Goal: Task Accomplishment & Management: Use online tool/utility

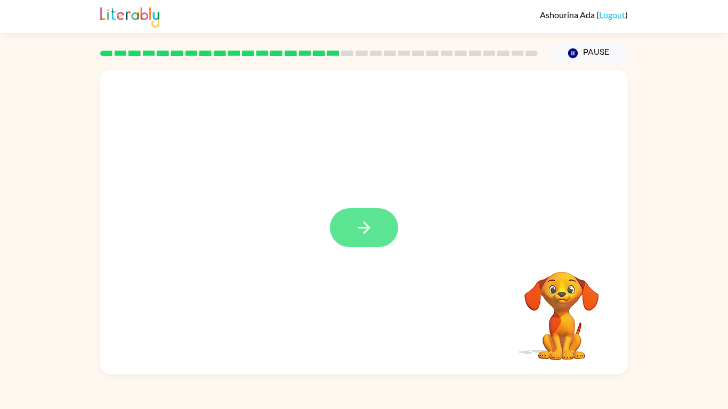
click at [375, 229] on button "button" at bounding box center [364, 227] width 68 height 39
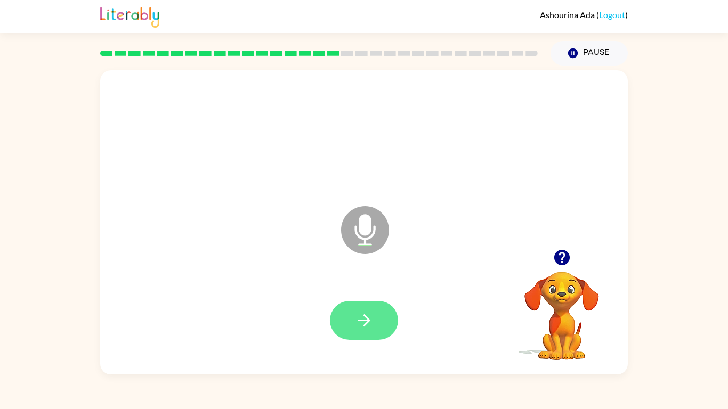
click at [353, 319] on button "button" at bounding box center [364, 320] width 68 height 39
click at [360, 319] on icon "button" at bounding box center [364, 320] width 19 height 19
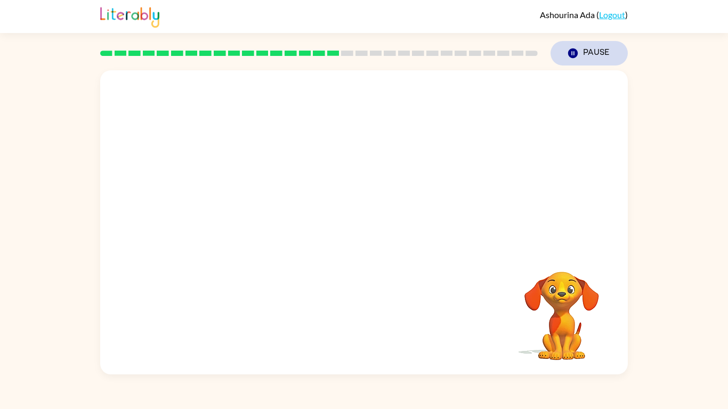
click at [574, 54] on icon "button" at bounding box center [573, 53] width 10 height 10
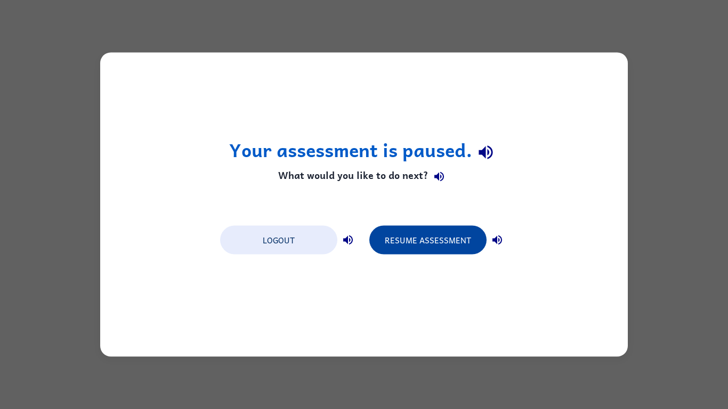
click at [410, 242] on button "Resume Assessment" at bounding box center [427, 240] width 117 height 29
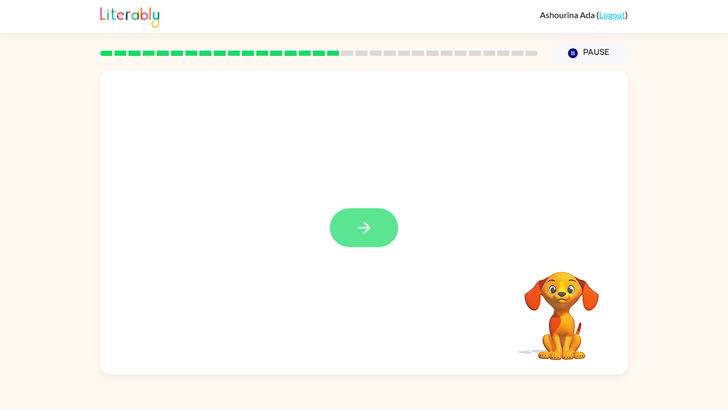
click at [358, 222] on icon "button" at bounding box center [364, 227] width 19 height 19
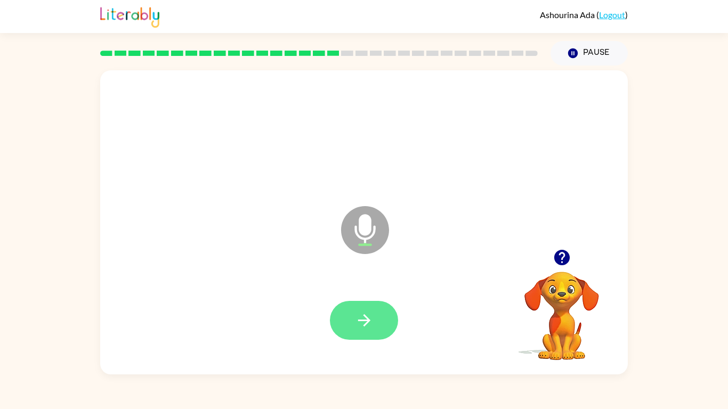
click at [382, 319] on button "button" at bounding box center [364, 320] width 68 height 39
click at [566, 261] on icon "button" at bounding box center [561, 257] width 15 height 15
click at [365, 319] on icon "button" at bounding box center [364, 320] width 12 height 12
click at [364, 319] on icon "button" at bounding box center [364, 320] width 19 height 19
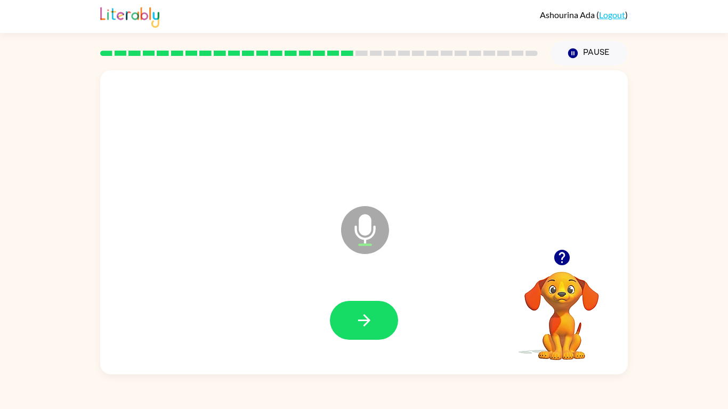
click at [364, 319] on icon "button" at bounding box center [364, 320] width 19 height 19
click at [364, 319] on button "button" at bounding box center [364, 320] width 68 height 39
click at [565, 257] on icon "button" at bounding box center [561, 257] width 15 height 15
click at [364, 318] on icon "button" at bounding box center [364, 320] width 19 height 19
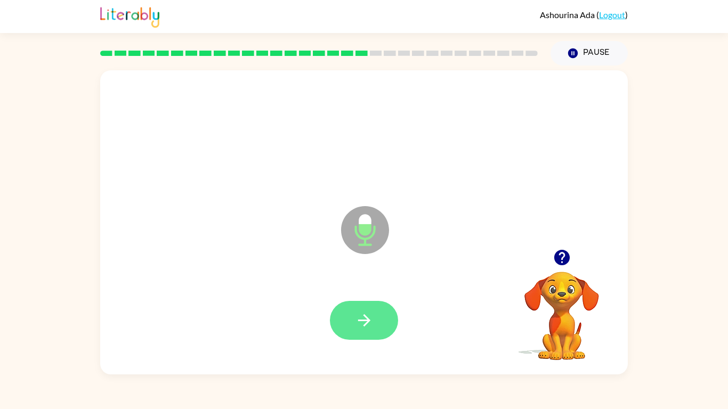
click at [364, 318] on icon "button" at bounding box center [364, 320] width 19 height 19
click at [364, 319] on icon "button" at bounding box center [364, 320] width 12 height 12
click at [572, 250] on button "button" at bounding box center [561, 257] width 27 height 27
click at [563, 256] on icon "button" at bounding box center [562, 257] width 19 height 19
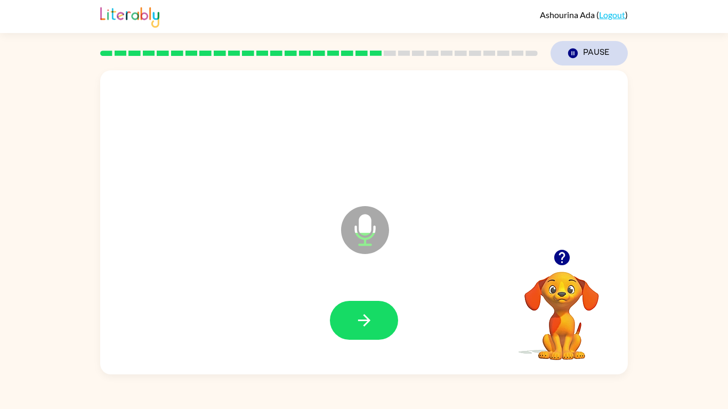
click at [573, 46] on button "Pause Pause" at bounding box center [588, 53] width 77 height 25
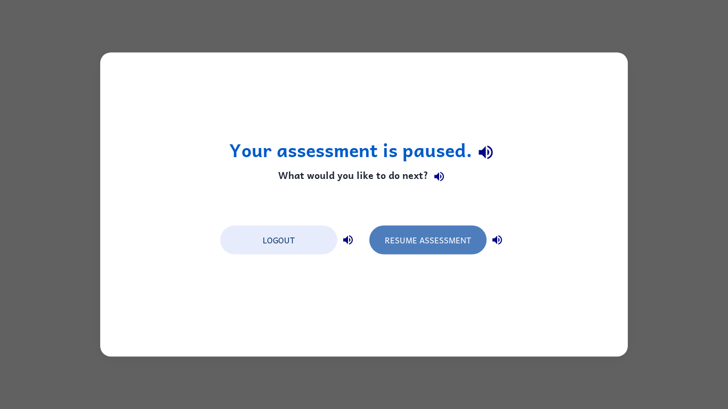
click at [432, 243] on button "Resume Assessment" at bounding box center [427, 240] width 117 height 29
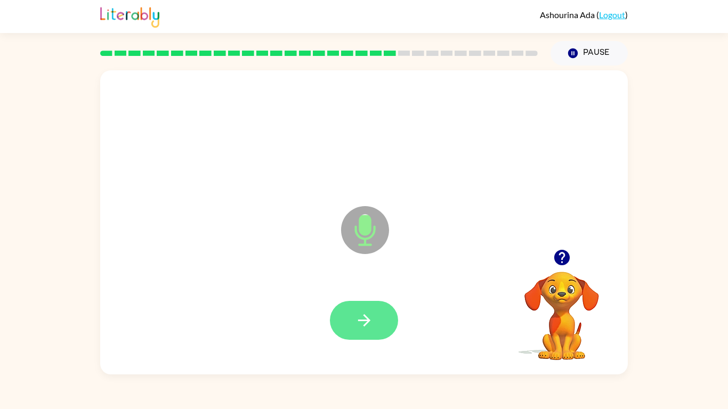
click at [374, 311] on button "button" at bounding box center [364, 320] width 68 height 39
click at [374, 308] on button "button" at bounding box center [364, 320] width 68 height 39
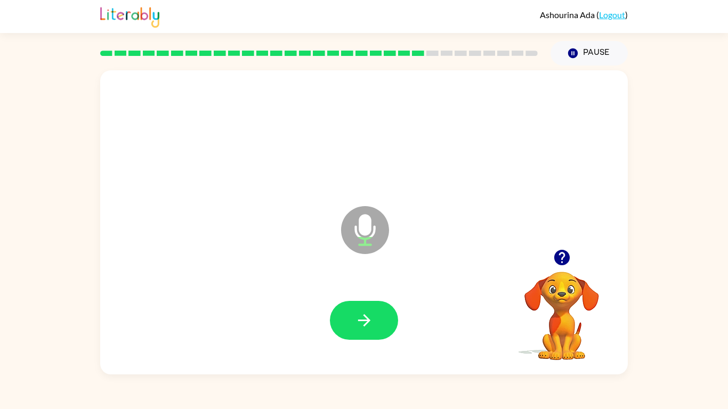
click at [374, 308] on button "button" at bounding box center [364, 320] width 68 height 39
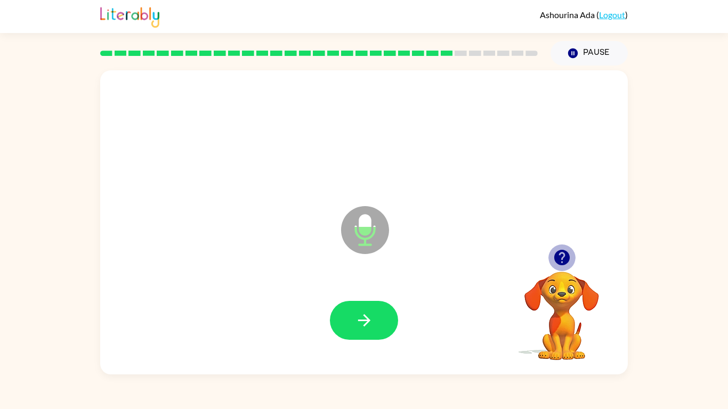
click at [561, 261] on icon "button" at bounding box center [561, 257] width 15 height 15
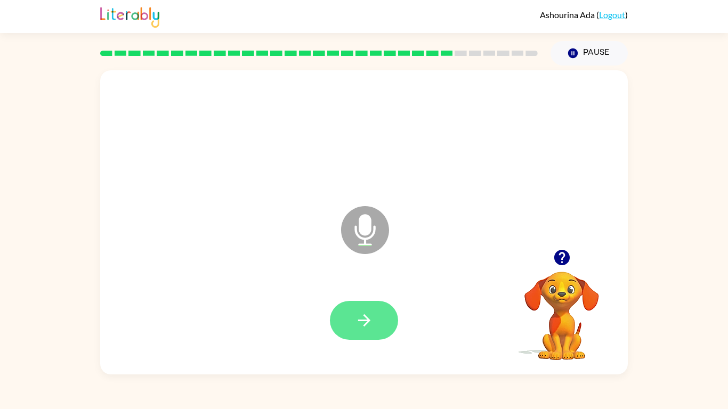
click at [387, 303] on button "button" at bounding box center [364, 320] width 68 height 39
click at [559, 263] on icon "button" at bounding box center [561, 257] width 15 height 15
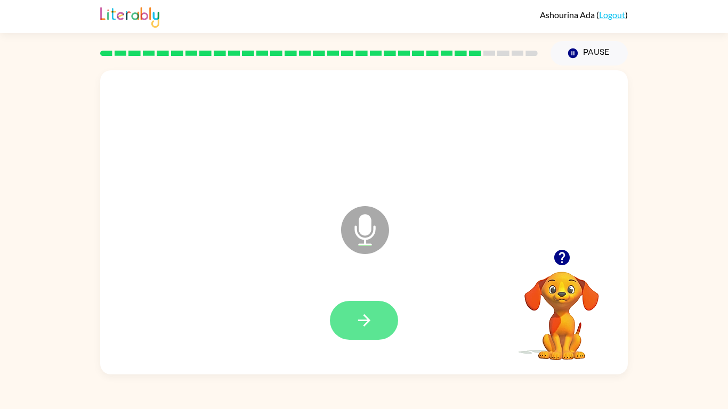
click at [359, 317] on icon "button" at bounding box center [364, 320] width 19 height 19
click at [560, 259] on icon "button" at bounding box center [561, 257] width 15 height 15
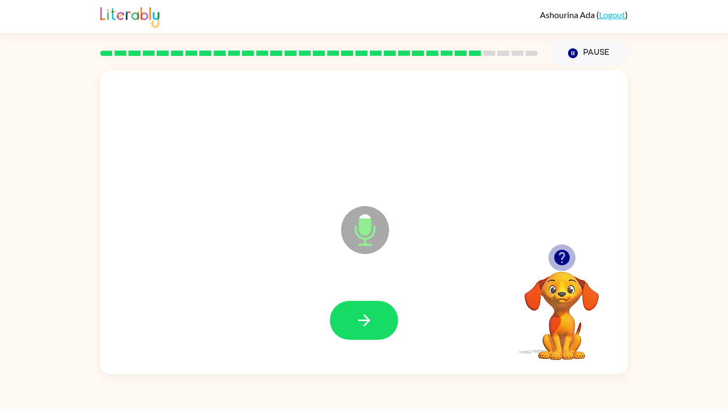
click at [560, 260] on icon "button" at bounding box center [561, 257] width 15 height 15
click at [553, 258] on icon "button" at bounding box center [562, 257] width 19 height 19
click at [578, 54] on icon "Pause" at bounding box center [573, 53] width 12 height 12
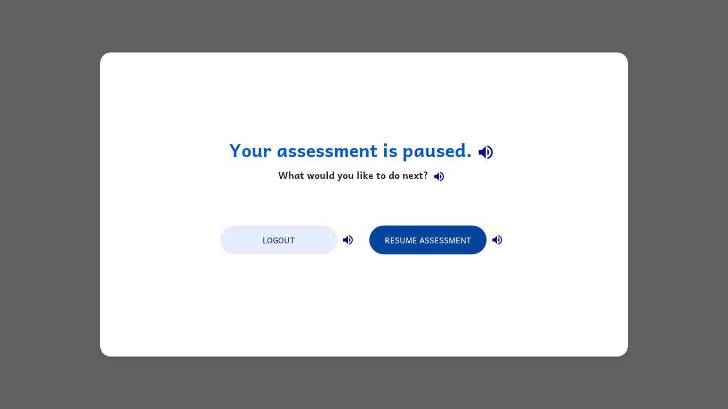
click at [431, 245] on button "Resume Assessment" at bounding box center [427, 240] width 117 height 29
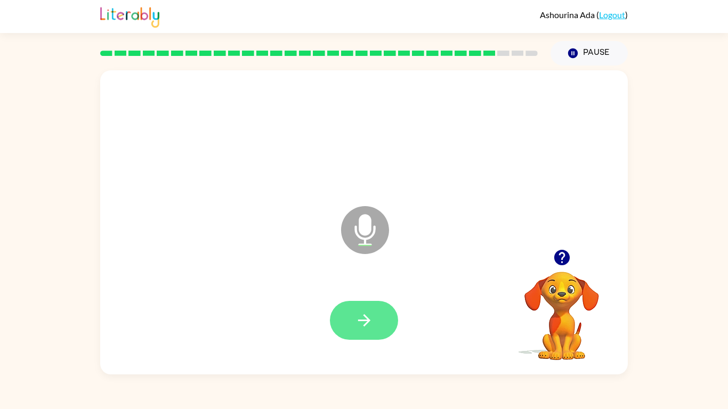
click at [346, 310] on button "button" at bounding box center [364, 320] width 68 height 39
click at [561, 269] on button "button" at bounding box center [561, 257] width 27 height 27
click at [566, 254] on icon "button" at bounding box center [561, 257] width 15 height 15
click at [566, 253] on icon "button" at bounding box center [561, 257] width 15 height 15
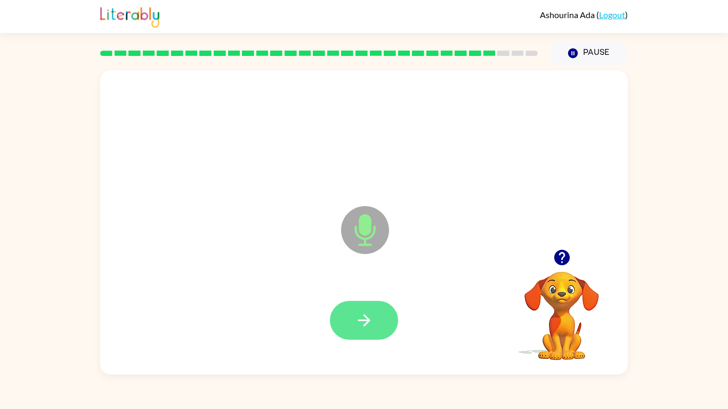
click at [351, 314] on button "button" at bounding box center [364, 320] width 68 height 39
click at [562, 263] on icon "button" at bounding box center [562, 257] width 19 height 19
click at [389, 315] on button "button" at bounding box center [364, 320] width 68 height 39
click at [565, 254] on icon "button" at bounding box center [561, 257] width 15 height 15
click at [385, 314] on button "button" at bounding box center [364, 320] width 68 height 39
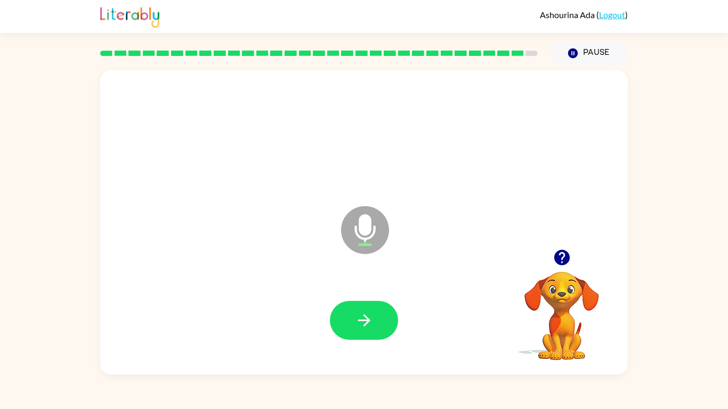
click at [389, 311] on button "button" at bounding box center [364, 320] width 68 height 39
click at [561, 258] on icon "button" at bounding box center [562, 257] width 19 height 19
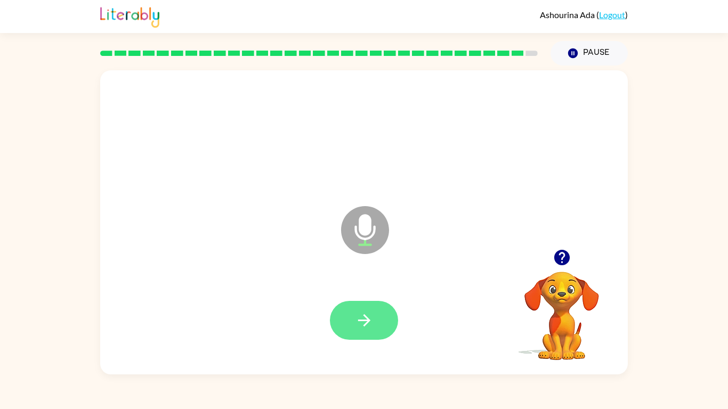
click at [366, 319] on icon "button" at bounding box center [364, 320] width 12 height 12
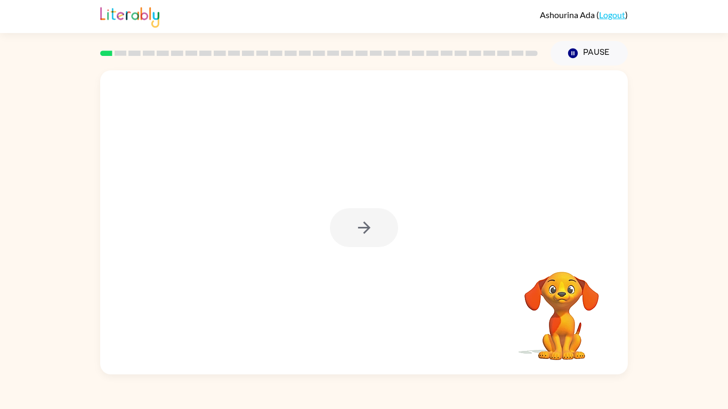
click at [422, 223] on div at bounding box center [363, 222] width 527 height 304
click at [387, 233] on button "button" at bounding box center [364, 227] width 68 height 39
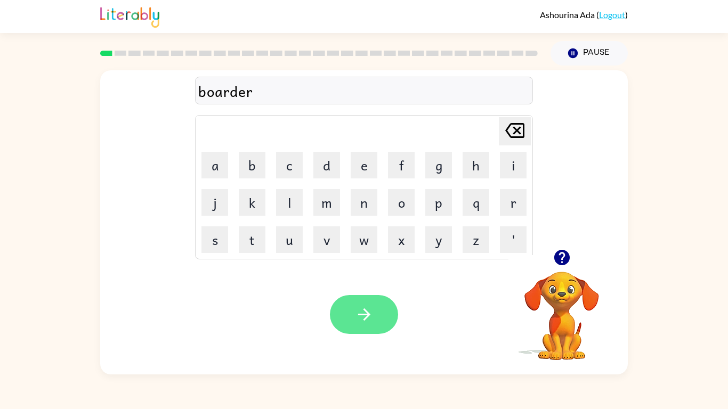
click at [358, 308] on icon "button" at bounding box center [364, 314] width 19 height 19
click at [356, 306] on icon "button" at bounding box center [364, 314] width 19 height 19
click at [563, 262] on icon "button" at bounding box center [561, 257] width 15 height 15
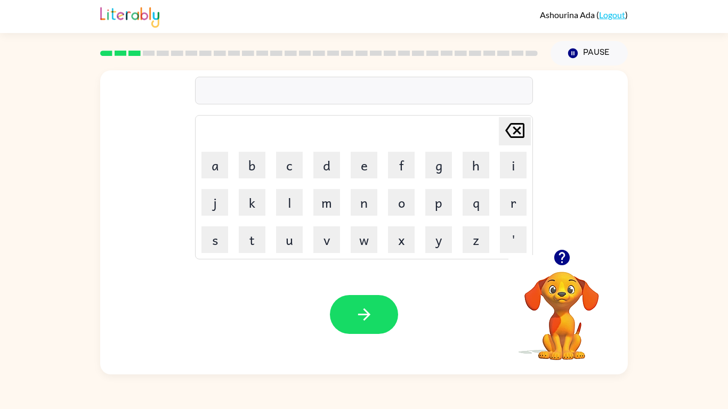
click at [233, 97] on div at bounding box center [364, 91] width 338 height 28
click at [217, 104] on div at bounding box center [364, 91] width 338 height 28
click at [358, 310] on icon "button" at bounding box center [364, 314] width 19 height 19
click at [371, 319] on button "button" at bounding box center [364, 314] width 68 height 39
click at [562, 256] on icon "button" at bounding box center [561, 257] width 15 height 15
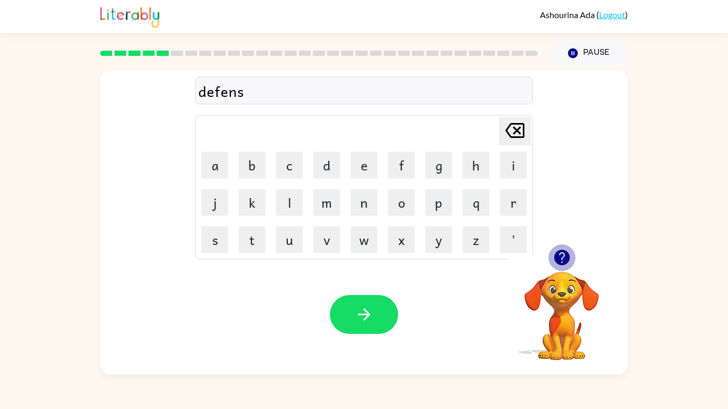
click at [564, 256] on icon "button" at bounding box center [562, 257] width 19 height 19
click at [67, 319] on div "defens Delete Delete last character input a b c d e f g h i j k l m n o p q r s…" at bounding box center [364, 220] width 728 height 309
click at [550, 257] on button "button" at bounding box center [561, 257] width 27 height 27
click at [359, 319] on button "button" at bounding box center [364, 314] width 68 height 39
type button "delete"
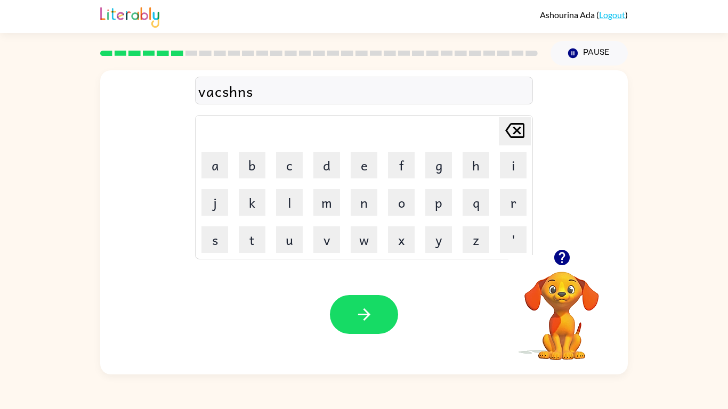
click at [555, 254] on icon "button" at bounding box center [562, 257] width 19 height 19
click at [379, 319] on button "button" at bounding box center [364, 314] width 68 height 39
click at [377, 319] on div at bounding box center [364, 314] width 68 height 39
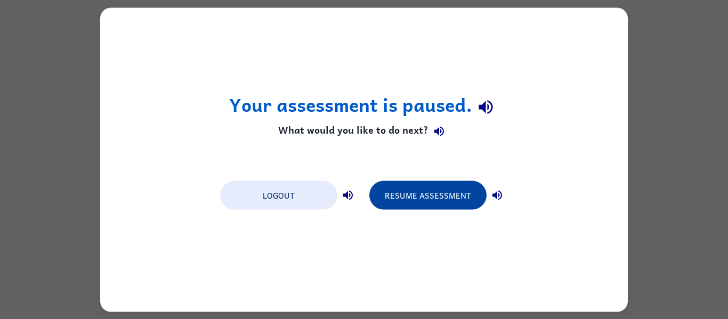
click at [460, 189] on button "Resume Assessment" at bounding box center [427, 195] width 117 height 29
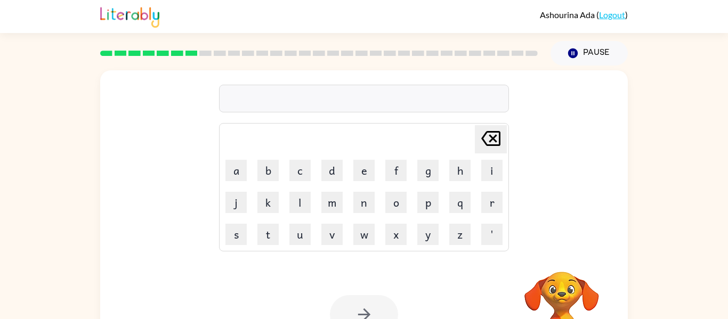
click at [53, 317] on div "Delete Delete last character input a b c d e f g h i j k l m n o p q r s t u v …" at bounding box center [364, 220] width 728 height 309
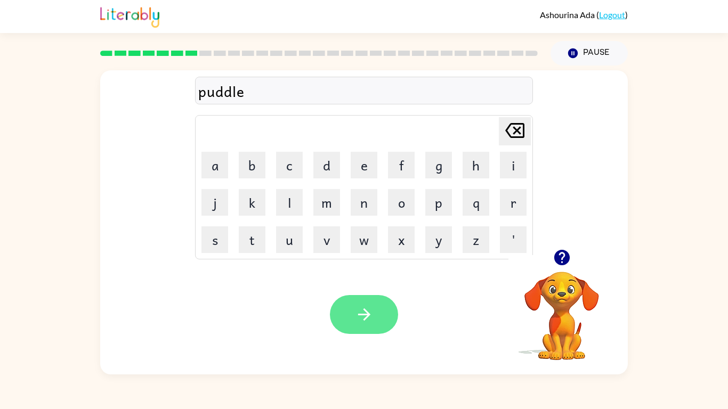
click at [380, 314] on button "button" at bounding box center [364, 314] width 68 height 39
click at [561, 280] on video "Your browser must support playing .mp4 files to use Literably. Please try using…" at bounding box center [561, 308] width 107 height 107
click at [563, 255] on icon "button" at bounding box center [561, 257] width 15 height 15
click at [561, 281] on video "Your browser must support playing .mp4 files to use Literably. Please try using…" at bounding box center [561, 308] width 107 height 107
click at [562, 259] on icon "button" at bounding box center [562, 257] width 19 height 19
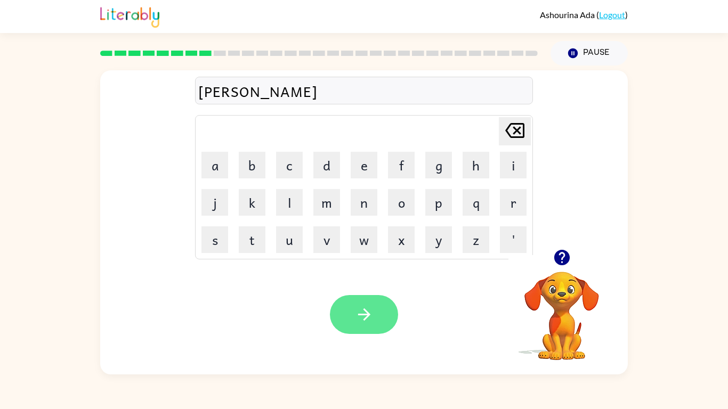
click at [360, 316] on icon "button" at bounding box center [364, 314] width 19 height 19
click at [362, 308] on icon "button" at bounding box center [364, 314] width 19 height 19
click at [360, 316] on icon "button" at bounding box center [364, 314] width 19 height 19
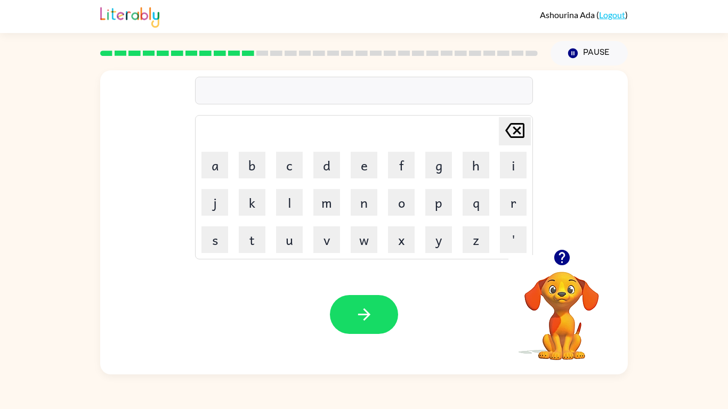
click at [565, 257] on icon "button" at bounding box center [561, 257] width 15 height 15
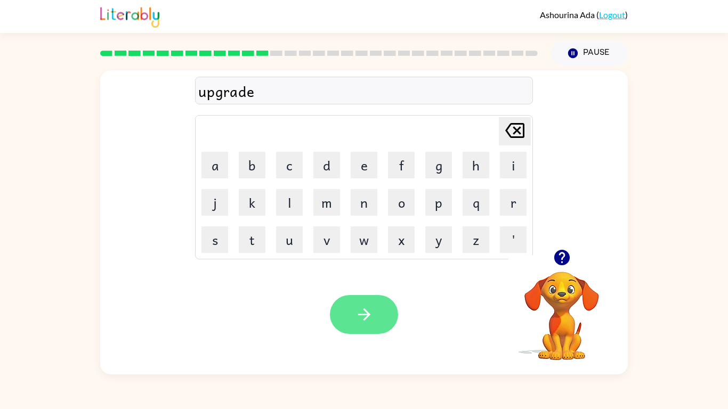
click at [340, 302] on button "button" at bounding box center [364, 314] width 68 height 39
click at [358, 319] on button "button" at bounding box center [364, 314] width 68 height 39
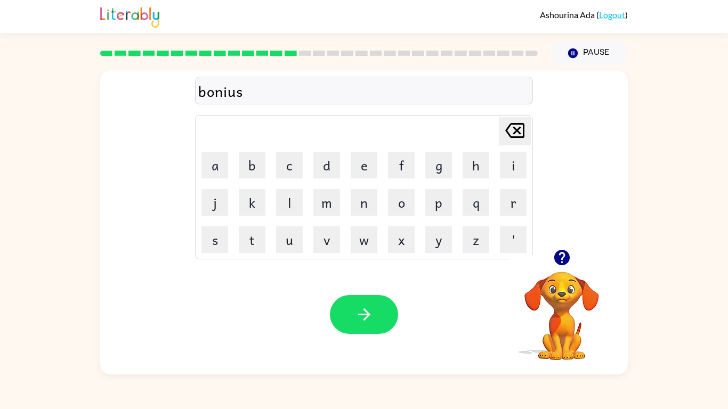
click at [380, 319] on div "Your browser must support playing .mp4 files to use Literably. Please try using…" at bounding box center [363, 315] width 527 height 120
click at [373, 319] on button "button" at bounding box center [364, 314] width 68 height 39
click at [561, 257] on icon "button" at bounding box center [561, 257] width 15 height 15
click at [377, 319] on button "button" at bounding box center [364, 314] width 68 height 39
click at [548, 254] on button "button" at bounding box center [561, 257] width 27 height 27
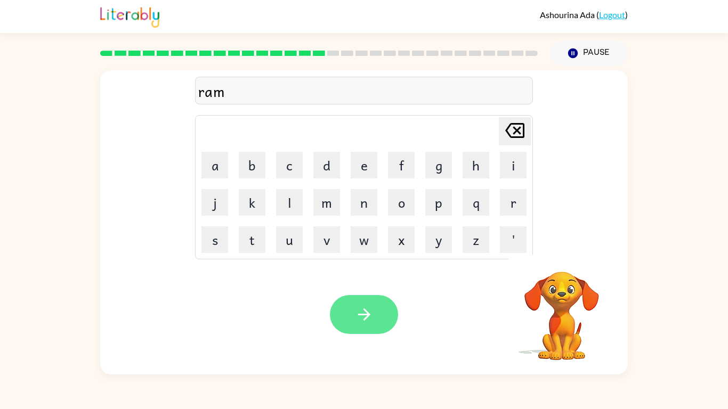
click at [368, 317] on icon "button" at bounding box center [364, 314] width 12 height 12
click at [352, 319] on div "Your browser must support playing .mp4 files to use Literably. Please try using…" at bounding box center [363, 315] width 527 height 120
click at [368, 319] on button "button" at bounding box center [364, 314] width 68 height 39
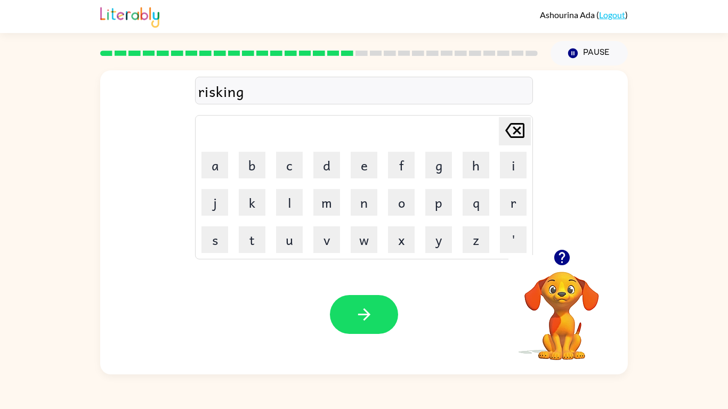
click at [564, 262] on icon "button" at bounding box center [561, 257] width 15 height 15
click at [361, 305] on button "button" at bounding box center [364, 314] width 68 height 39
click at [370, 319] on div at bounding box center [364, 314] width 68 height 39
click at [554, 256] on icon "button" at bounding box center [561, 257] width 15 height 15
click at [366, 314] on icon "button" at bounding box center [364, 314] width 12 height 12
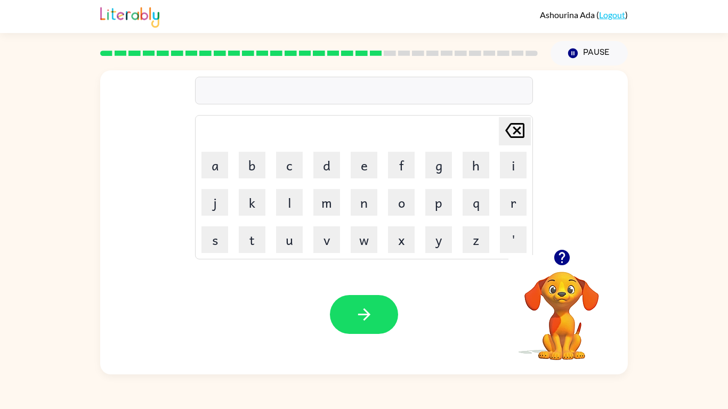
click at [570, 251] on icon "button" at bounding box center [562, 257] width 19 height 19
click at [354, 313] on button "button" at bounding box center [364, 314] width 68 height 39
click at [564, 259] on icon "button" at bounding box center [561, 257] width 15 height 15
click at [579, 59] on icon "Pause" at bounding box center [573, 53] width 12 height 12
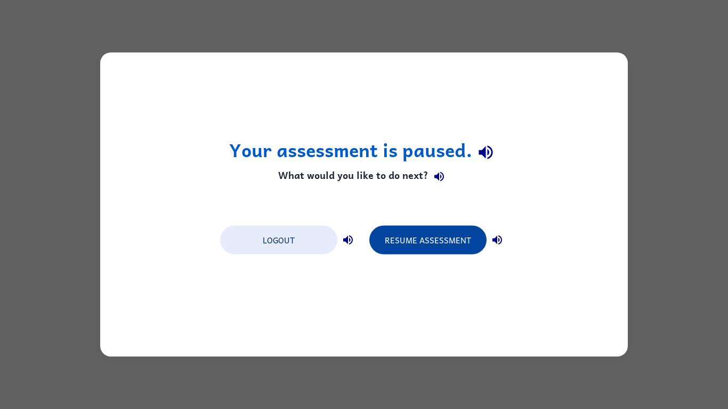
click at [438, 245] on button "Resume Assessment" at bounding box center [427, 240] width 117 height 29
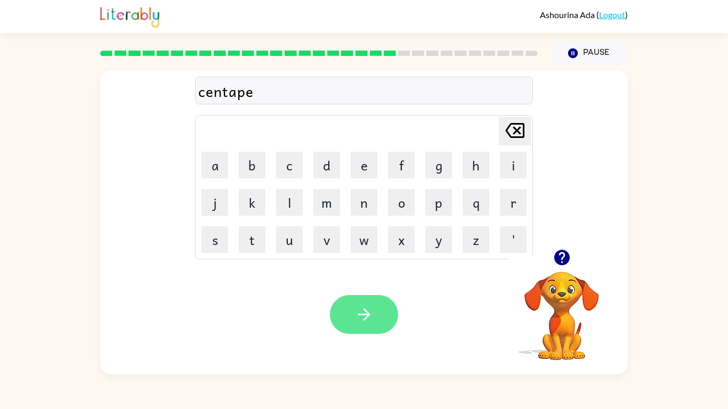
click at [363, 319] on button "button" at bounding box center [364, 314] width 68 height 39
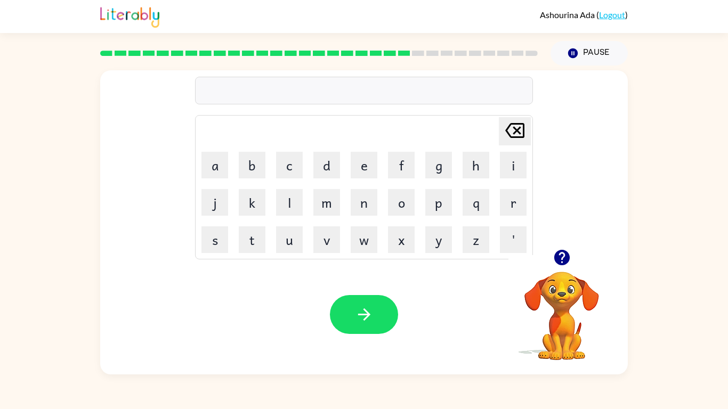
click at [558, 264] on icon "button" at bounding box center [561, 257] width 15 height 15
click at [354, 319] on button "button" at bounding box center [364, 314] width 68 height 39
click at [383, 319] on button "button" at bounding box center [364, 314] width 68 height 39
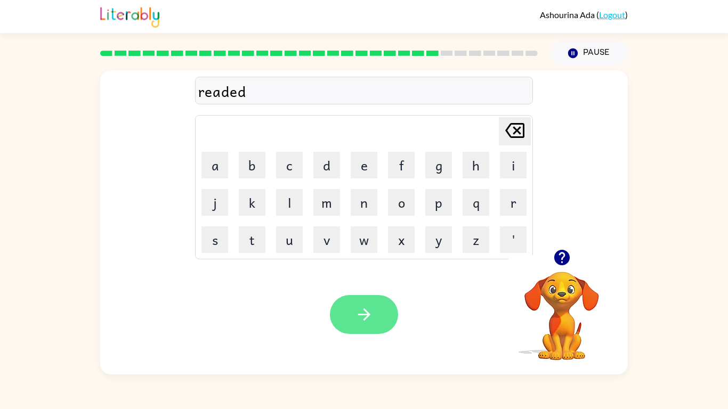
click at [371, 316] on icon "button" at bounding box center [364, 314] width 19 height 19
click at [340, 316] on button "button" at bounding box center [364, 314] width 68 height 39
click at [378, 319] on button "button" at bounding box center [364, 314] width 68 height 39
click at [395, 319] on div at bounding box center [364, 314] width 68 height 39
click at [373, 319] on button "button" at bounding box center [364, 314] width 68 height 39
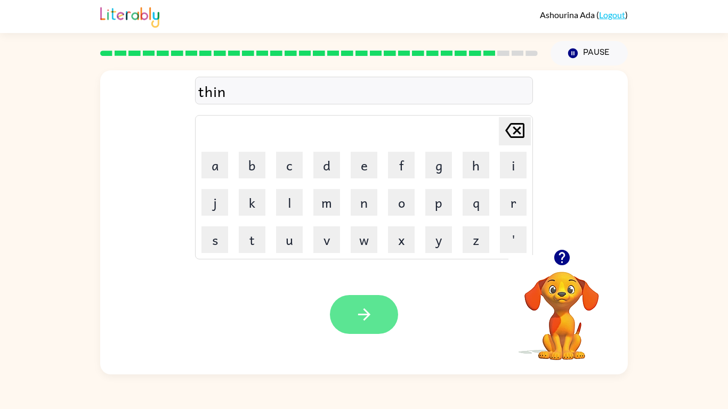
click at [376, 319] on button "button" at bounding box center [364, 314] width 68 height 39
click at [371, 313] on icon "button" at bounding box center [364, 314] width 19 height 19
click at [385, 319] on button "button" at bounding box center [364, 314] width 68 height 39
